Goal: Obtain resource: Obtain resource

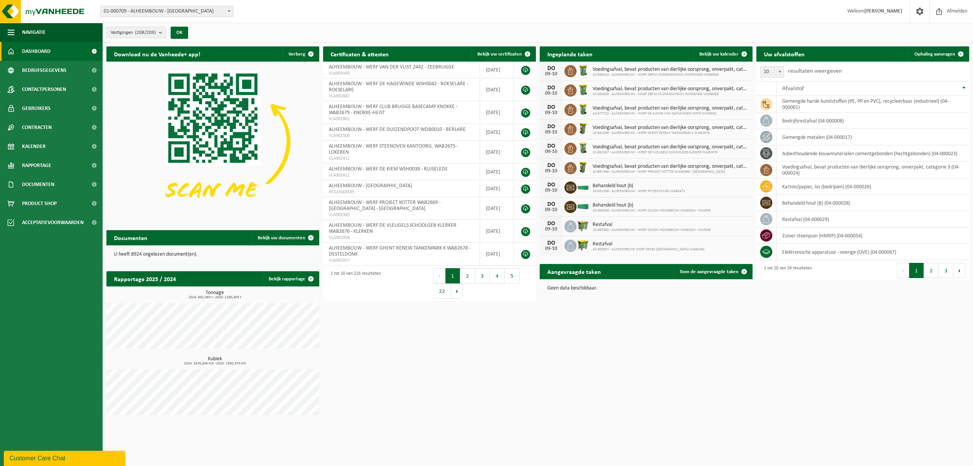
click at [230, 11] on b at bounding box center [229, 11] width 3 height 2
type input "nmb"
select select "152625"
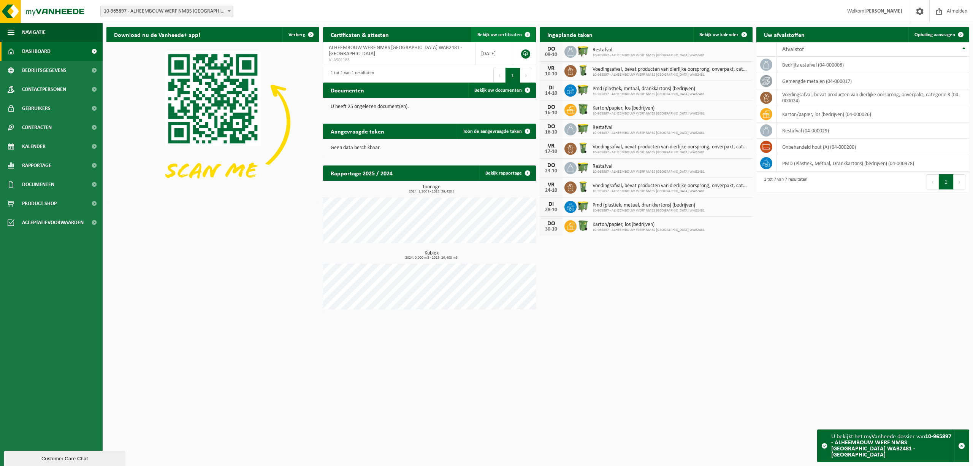
click at [498, 34] on span "Bekijk uw certificaten" at bounding box center [499, 34] width 44 height 5
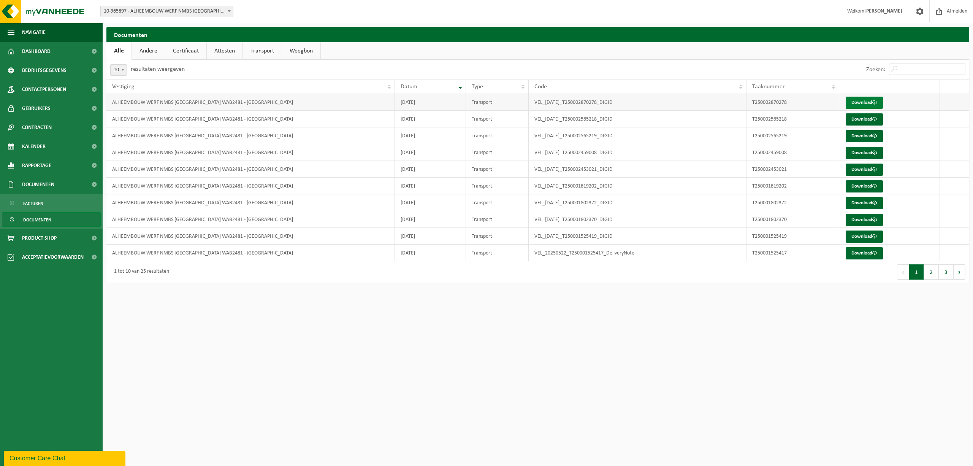
click at [879, 104] on link "Download" at bounding box center [864, 103] width 37 height 12
click at [857, 119] on link "Download" at bounding box center [864, 119] width 37 height 12
click at [227, 51] on link "Attesten" at bounding box center [225, 50] width 36 height 17
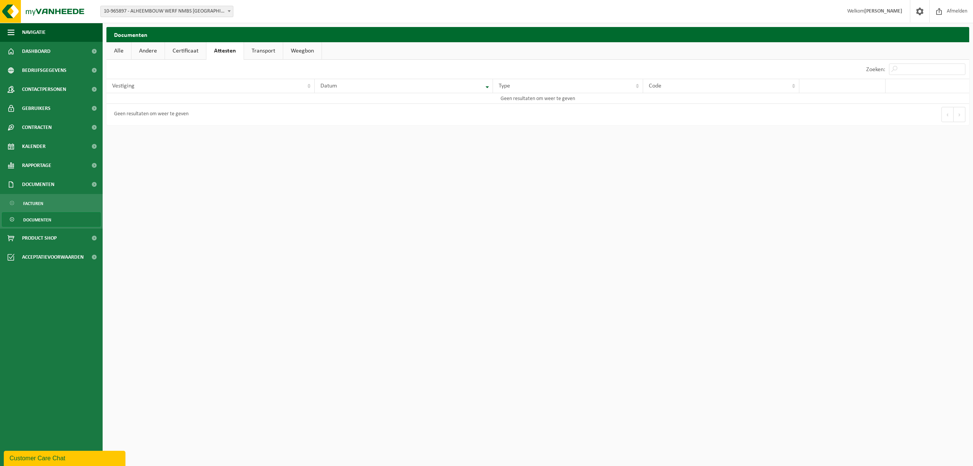
click at [265, 52] on link "Transport" at bounding box center [263, 50] width 39 height 17
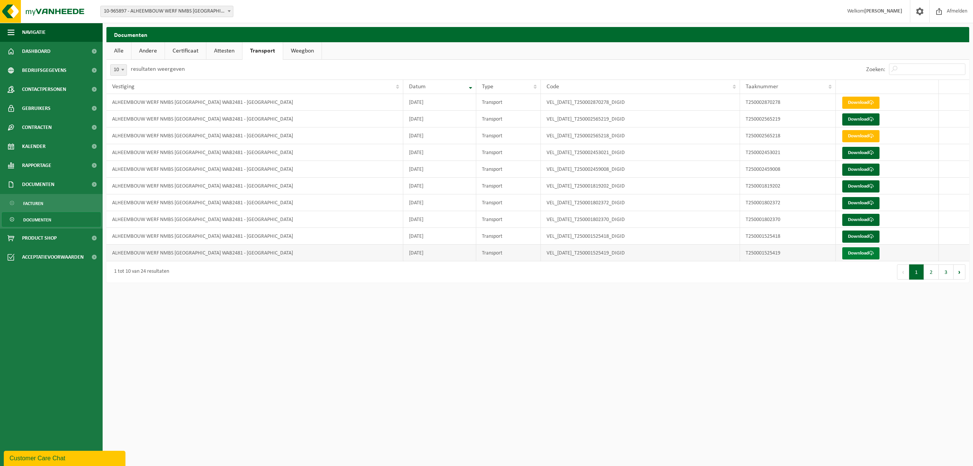
click at [850, 251] on link "Download" at bounding box center [860, 253] width 37 height 12
click at [53, 124] on link "Contracten" at bounding box center [51, 127] width 103 height 19
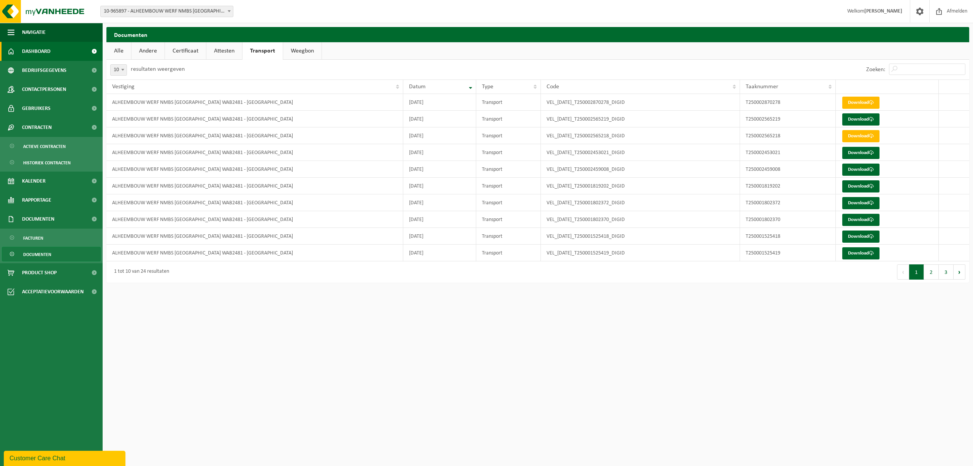
click at [62, 55] on link "Dashboard" at bounding box center [51, 51] width 103 height 19
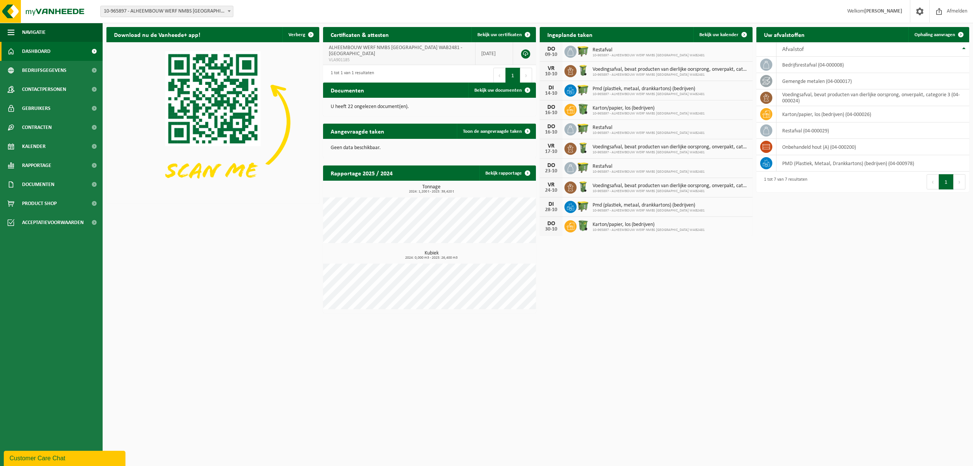
click at [524, 51] on link at bounding box center [525, 53] width 9 height 9
click at [499, 92] on span "Bekijk uw documenten" at bounding box center [498, 90] width 48 height 5
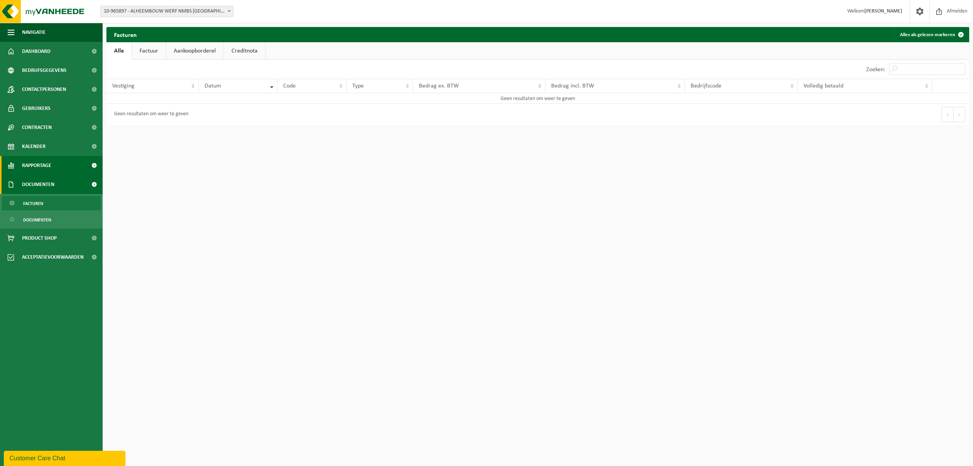
click at [67, 162] on link "Rapportage" at bounding box center [51, 165] width 103 height 19
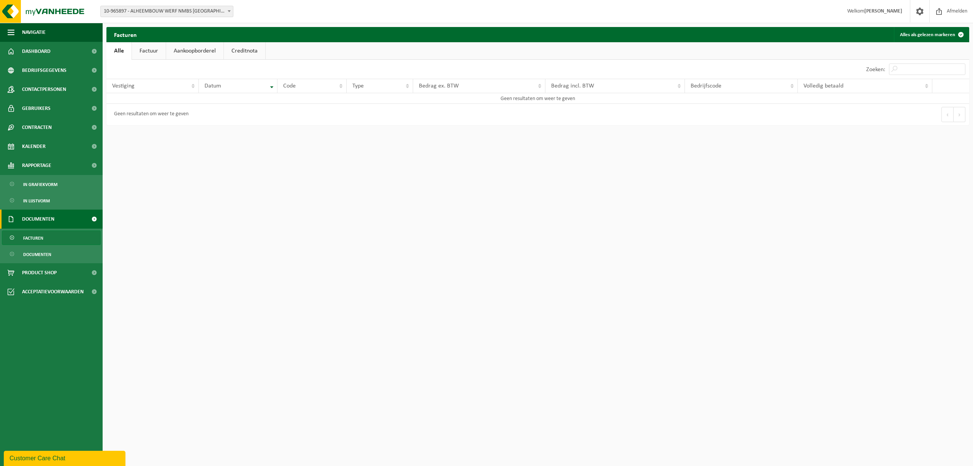
click at [222, 293] on html "Vestiging: 01-000709 - ALHEEMBOUW - [GEOGRAPHIC_DATA] 10-771304 - ALHEEMBOUW - …" at bounding box center [486, 233] width 973 height 466
click at [49, 55] on span "Dashboard" at bounding box center [36, 51] width 29 height 19
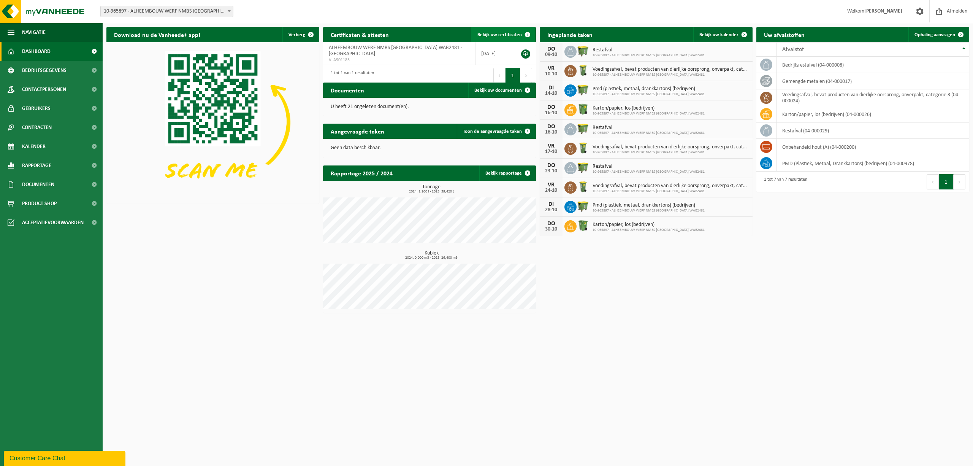
click at [501, 34] on span "Bekijk uw certificaten" at bounding box center [499, 34] width 44 height 5
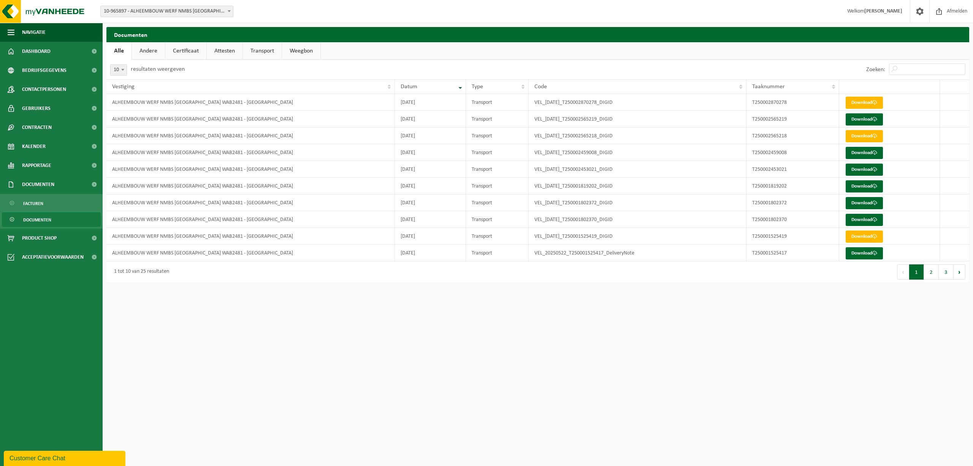
click at [557, 324] on html "Vestiging: 01-000709 - ALHEEMBOUW - [GEOGRAPHIC_DATA] 10-771304 - ALHEEMBOUW - …" at bounding box center [486, 233] width 973 height 466
click at [869, 121] on link "Download" at bounding box center [864, 119] width 37 height 12
click at [862, 152] on link "Download" at bounding box center [864, 153] width 37 height 12
click at [871, 154] on link "Download" at bounding box center [864, 153] width 37 height 12
click at [855, 187] on link "Download" at bounding box center [864, 186] width 37 height 12
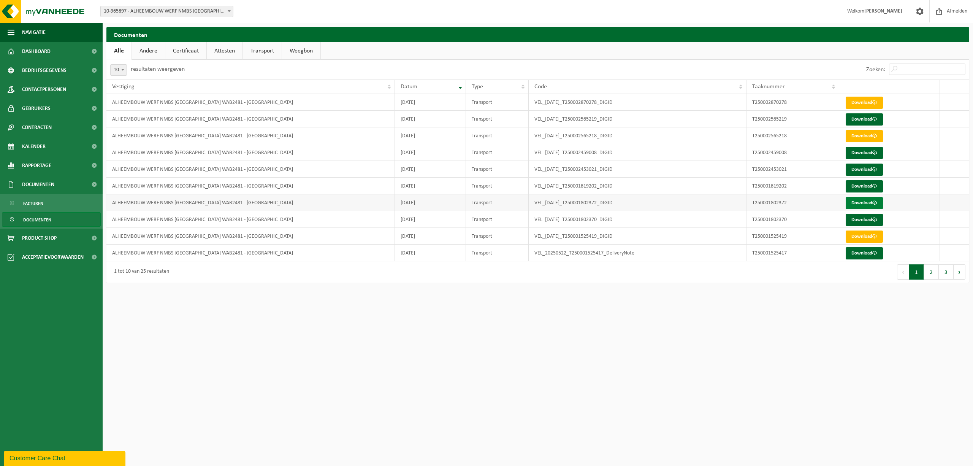
click at [867, 203] on link "Download" at bounding box center [864, 203] width 37 height 12
click at [860, 219] on link "Download" at bounding box center [864, 220] width 37 height 12
click at [865, 258] on link "Download" at bounding box center [864, 253] width 37 height 12
click at [933, 275] on button "2" at bounding box center [931, 271] width 15 height 15
click at [855, 119] on link "Download" at bounding box center [864, 119] width 37 height 12
